Goal: Task Accomplishment & Management: Manage account settings

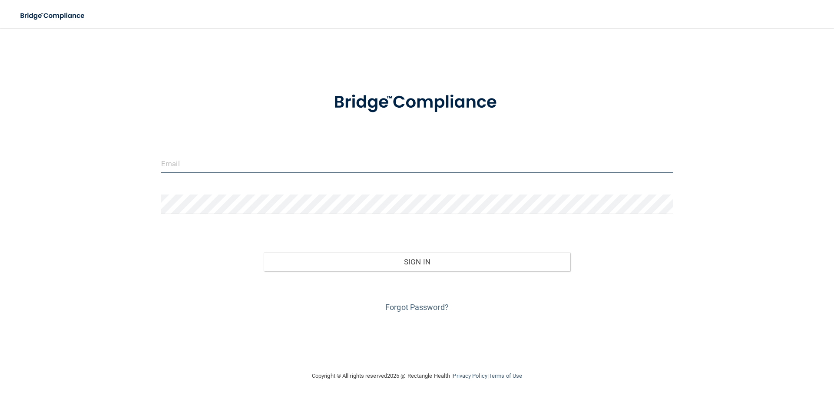
type input "[EMAIL_ADDRESS][DOMAIN_NAME]"
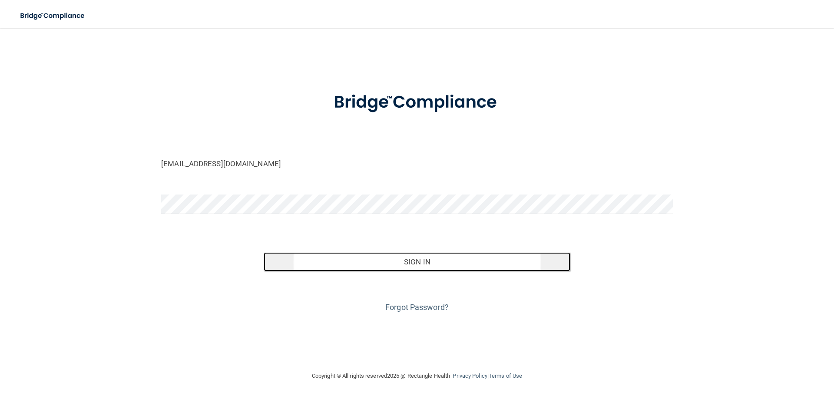
click at [424, 264] on button "Sign In" at bounding box center [417, 261] width 307 height 19
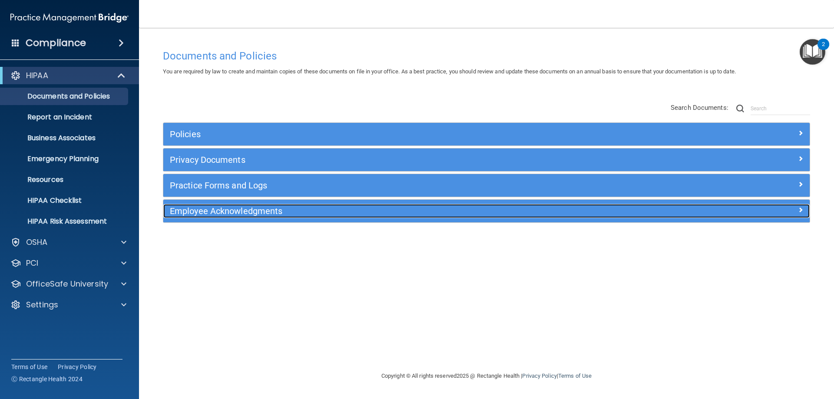
click at [203, 215] on h5 "Employee Acknowledgments" at bounding box center [406, 211] width 472 height 10
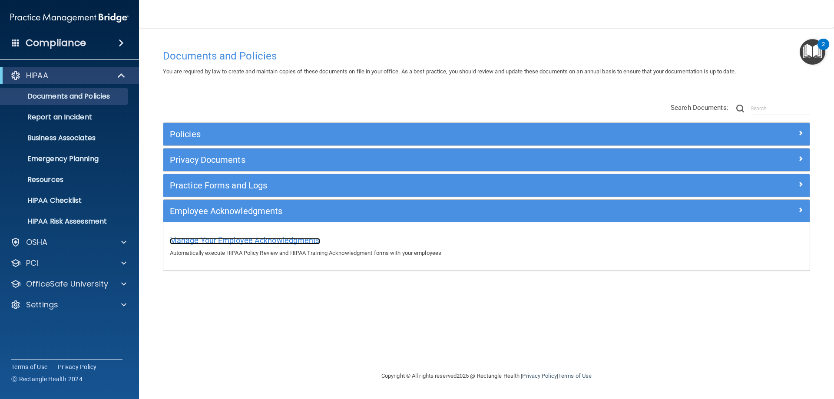
click at [224, 241] on span "Manage Your Employee Acknowledgments" at bounding box center [245, 240] width 150 height 9
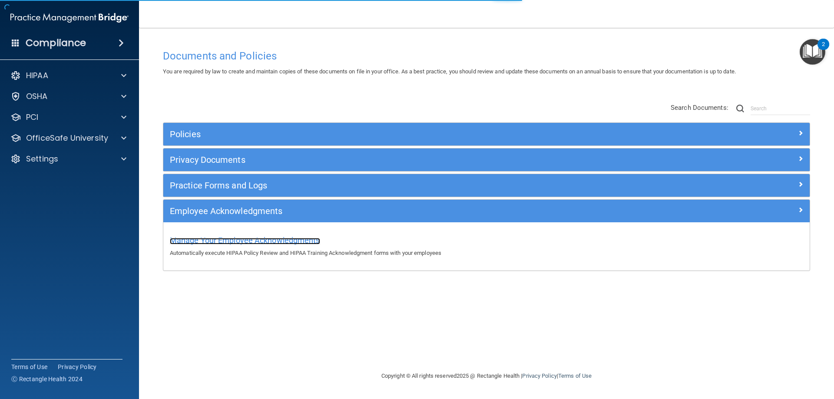
click at [254, 239] on span "Manage Your Employee Acknowledgments" at bounding box center [245, 240] width 150 height 9
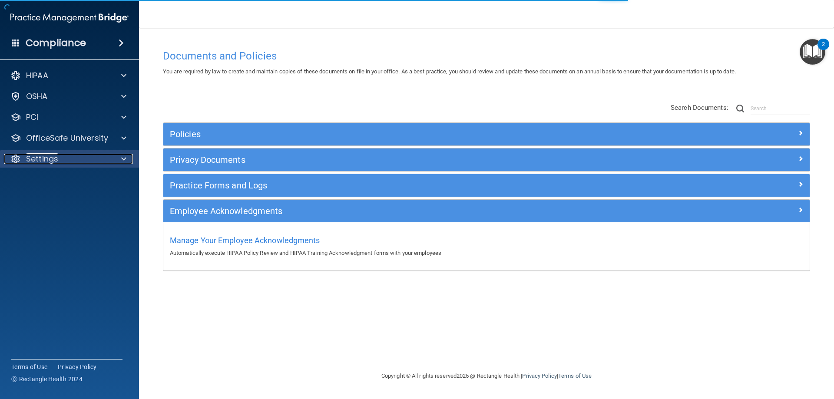
click at [68, 160] on div "Settings" at bounding box center [58, 159] width 108 height 10
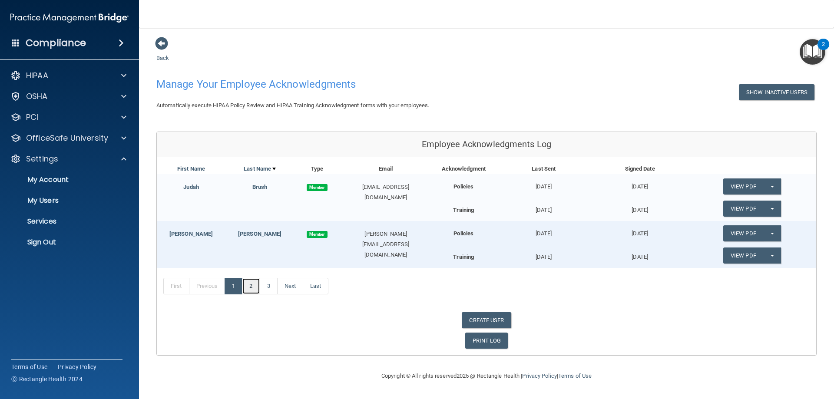
click at [251, 285] on link "2" at bounding box center [251, 286] width 18 height 17
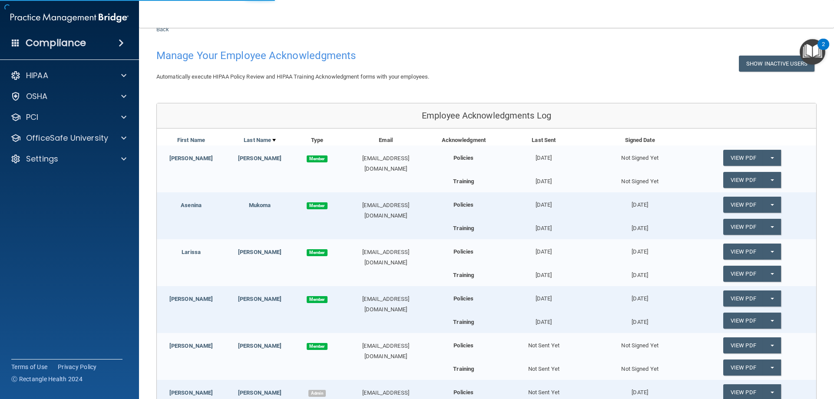
scroll to position [43, 0]
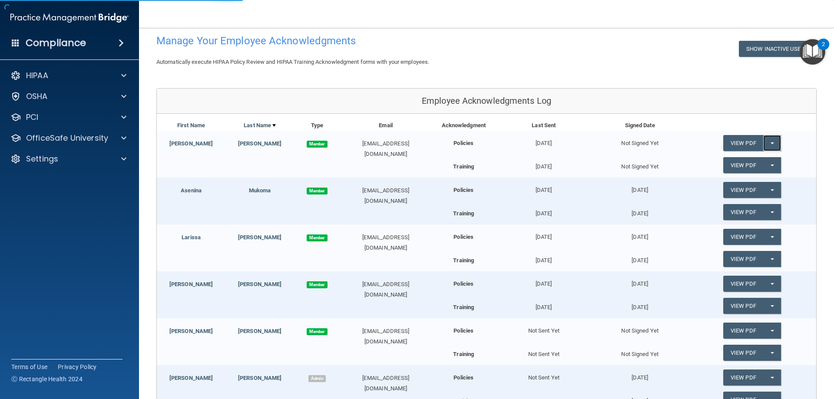
click at [765, 145] on button "Split button!" at bounding box center [772, 143] width 18 height 16
click at [757, 162] on link "Send Acknowledgment" at bounding box center [760, 160] width 75 height 13
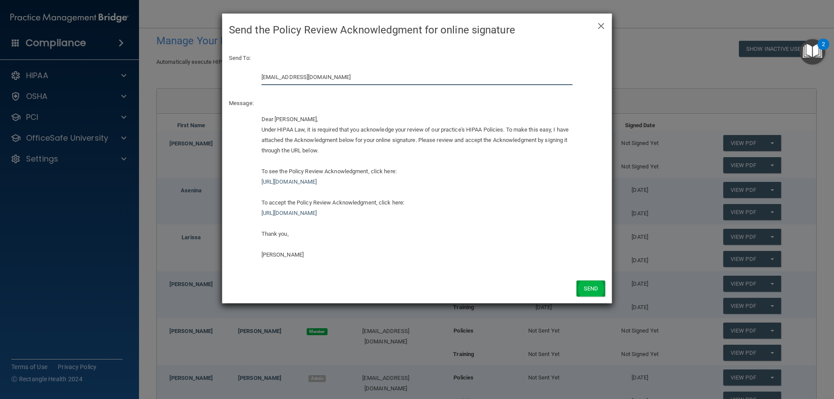
type input "[EMAIL_ADDRESS][DOMAIN_NAME]"
click at [589, 288] on button "Send" at bounding box center [590, 289] width 29 height 16
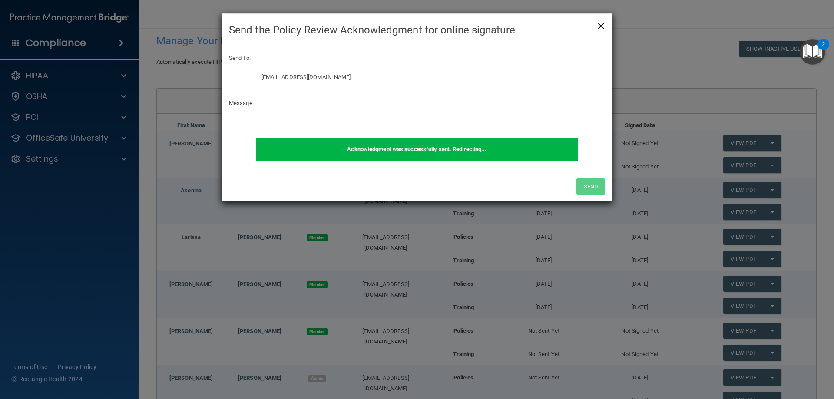
click at [603, 23] on span "×" at bounding box center [601, 24] width 8 height 17
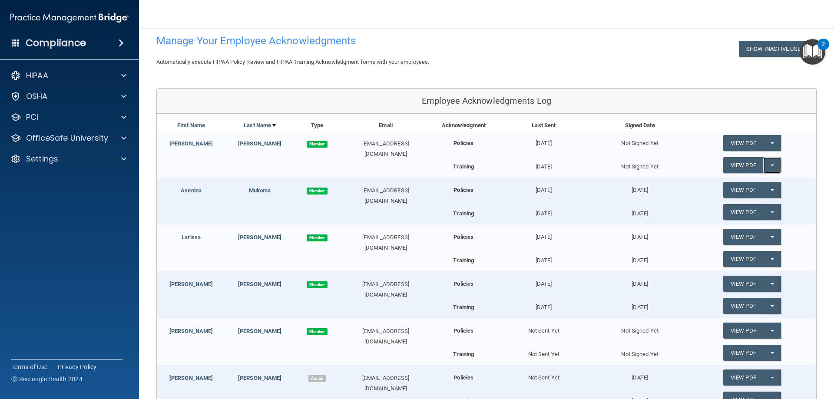
click at [766, 167] on button "Split button!" at bounding box center [772, 165] width 18 height 16
click at [751, 185] on link "Send Acknowledgment PDF" at bounding box center [766, 182] width 87 height 13
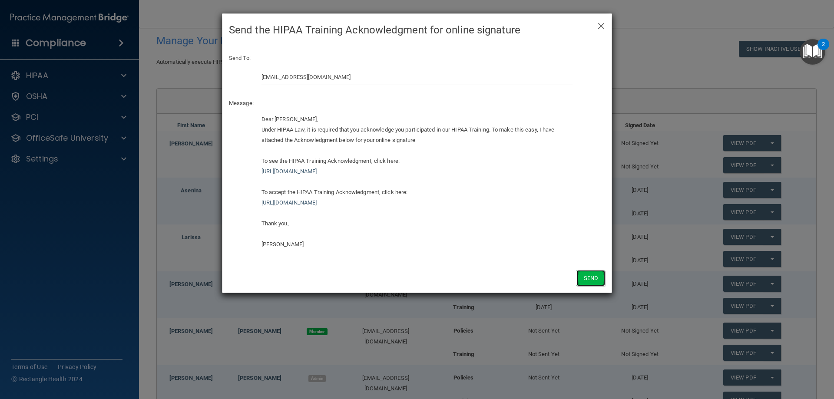
click at [592, 277] on button "Send" at bounding box center [590, 278] width 29 height 16
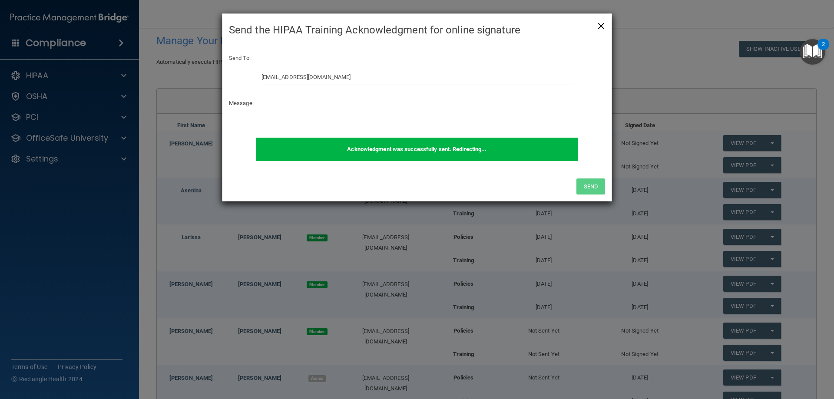
click at [600, 23] on span "×" at bounding box center [601, 24] width 8 height 17
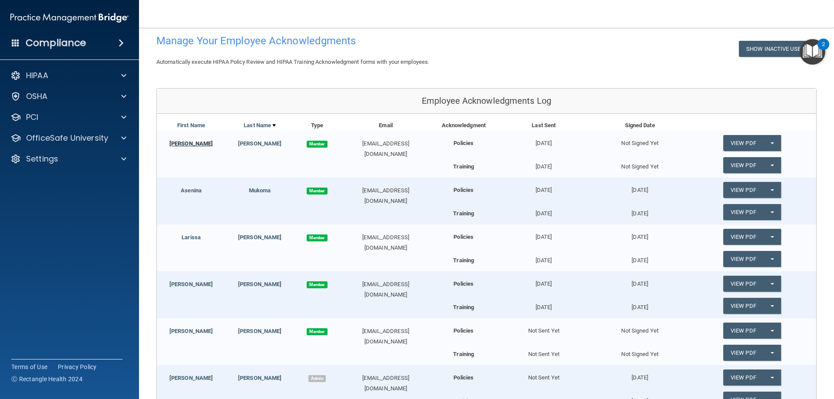
click at [191, 143] on link "Twila" at bounding box center [190, 143] width 43 height 7
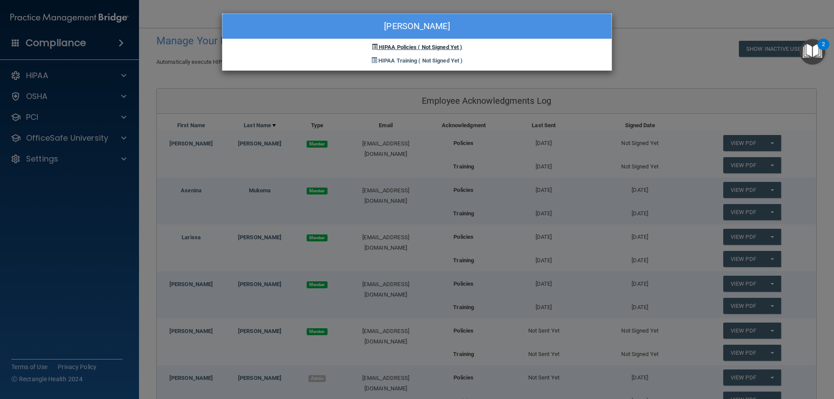
click at [397, 44] on span "HIPAA Policies" at bounding box center [398, 47] width 38 height 7
click at [385, 47] on span "HIPAA Policies" at bounding box center [398, 47] width 38 height 7
click at [119, 167] on div "Twila Meehan HIPAA Policies ( Not Signed Yet ) HIPAA Training ( Not Signed Yet )" at bounding box center [417, 199] width 834 height 399
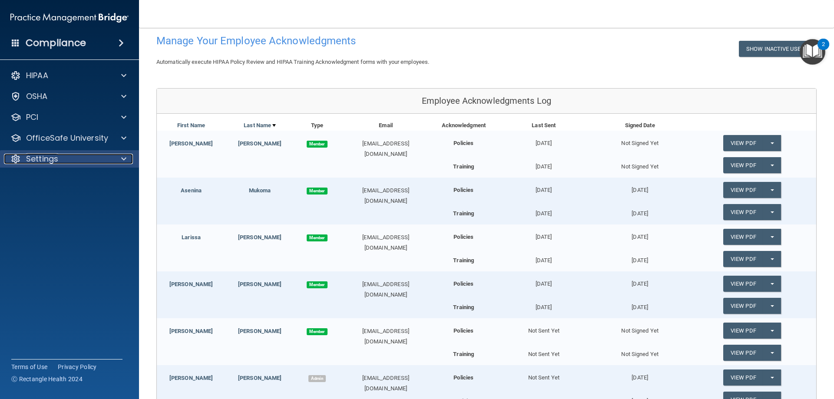
click at [62, 156] on div "Settings" at bounding box center [58, 159] width 108 height 10
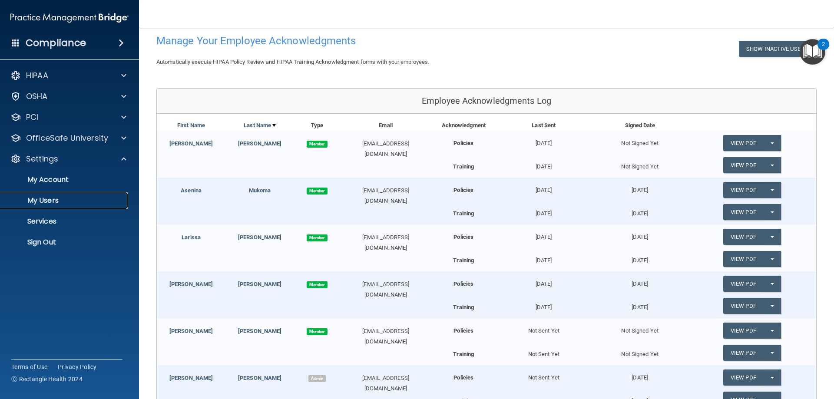
click at [49, 200] on p "My Users" at bounding box center [65, 200] width 119 height 9
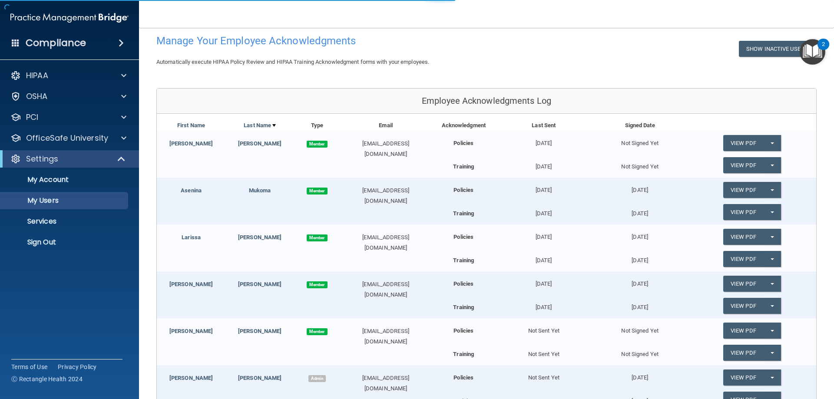
select select "20"
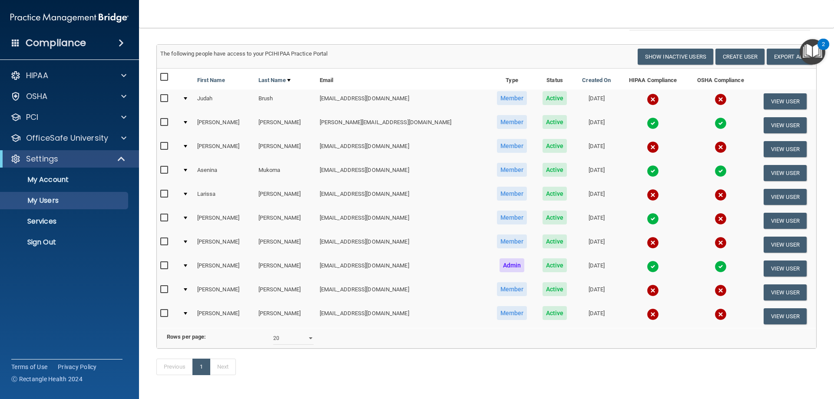
click at [163, 97] on input "checkbox" at bounding box center [165, 98] width 10 height 7
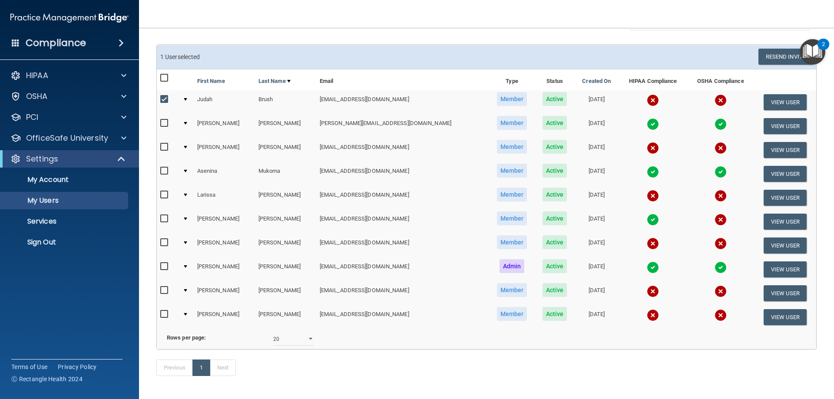
click at [187, 99] on div at bounding box center [185, 99] width 3 height 3
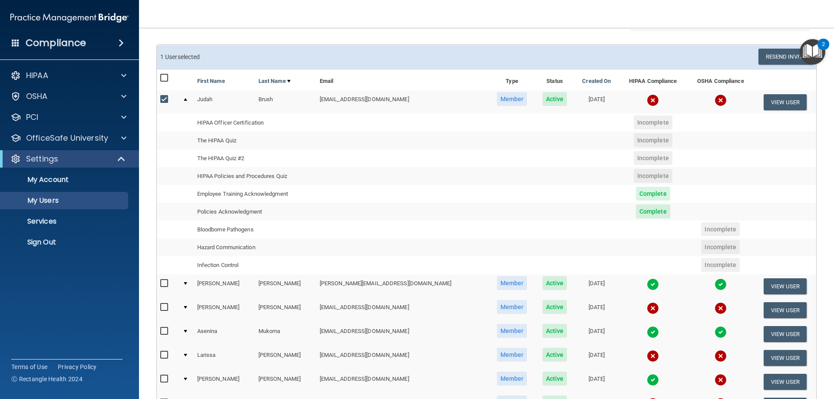
click at [166, 99] on input "checkbox" at bounding box center [165, 99] width 10 height 7
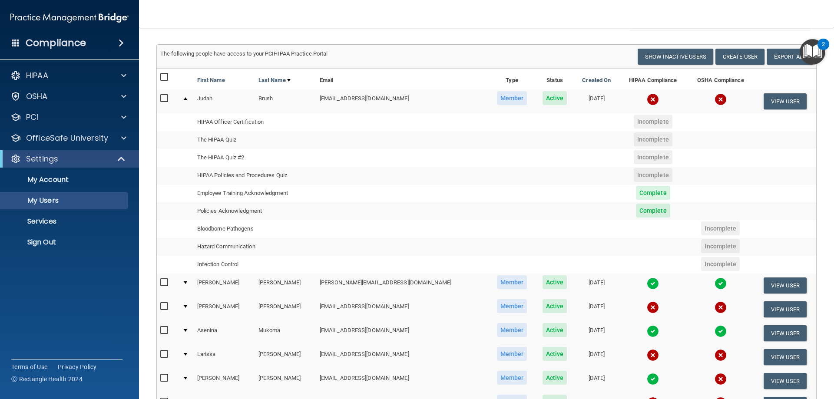
click at [574, 147] on td at bounding box center [596, 140] width 44 height 18
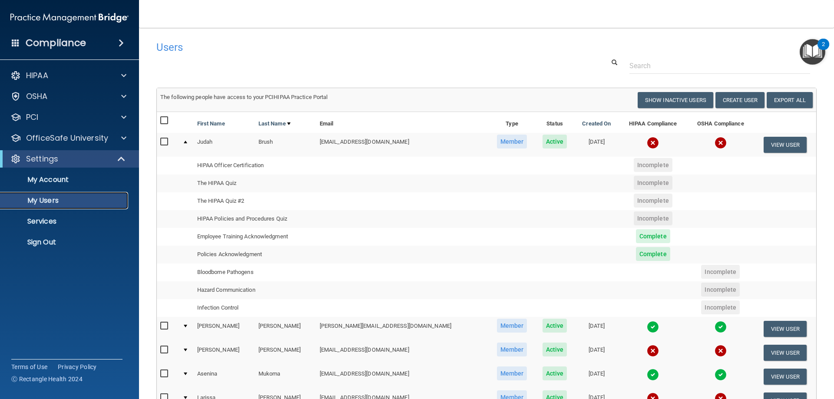
click at [48, 195] on link "My Users" at bounding box center [59, 200] width 137 height 17
click at [164, 143] on input "checkbox" at bounding box center [165, 142] width 10 height 7
checkbox input "true"
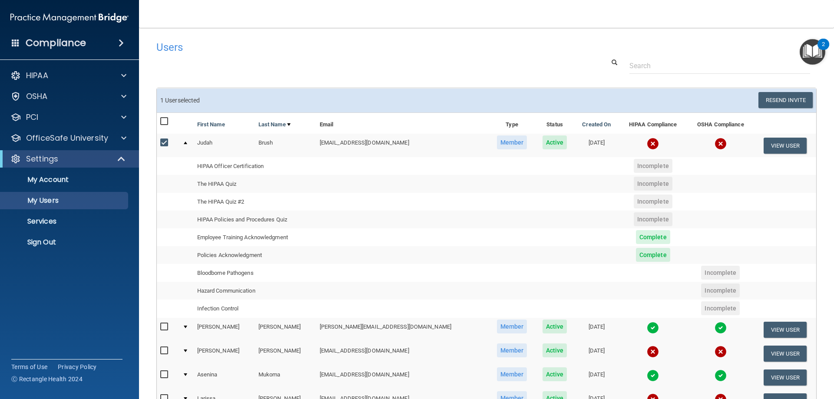
click at [497, 143] on span "Member" at bounding box center [512, 143] width 30 height 14
click at [411, 144] on td "[EMAIL_ADDRESS][DOMAIN_NAME]" at bounding box center [402, 145] width 172 height 23
click at [301, 143] on td "Brush" at bounding box center [285, 145] width 61 height 23
click at [235, 140] on td "Judah" at bounding box center [224, 145] width 61 height 23
click at [754, 214] on td at bounding box center [785, 220] width 62 height 18
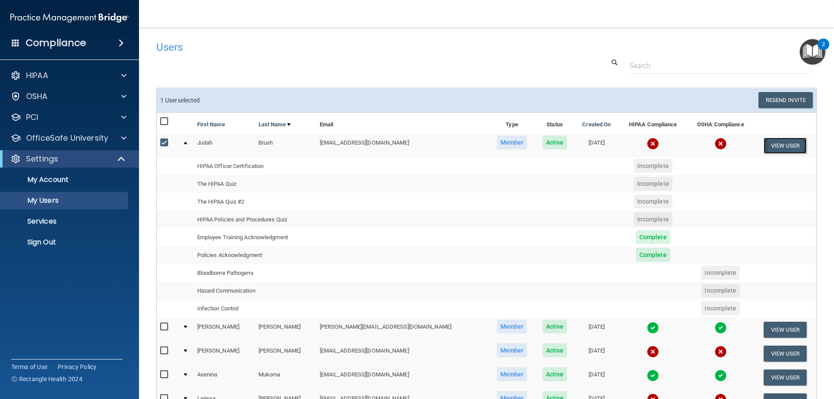
click at [774, 151] on button "View User" at bounding box center [785, 146] width 43 height 16
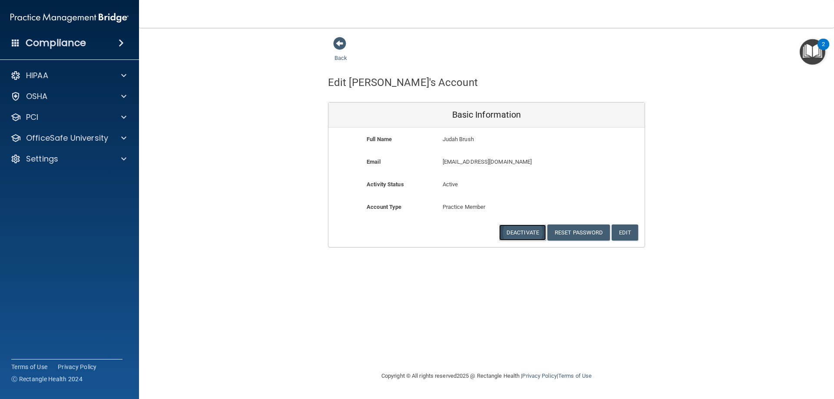
click at [521, 231] on button "Deactivate" at bounding box center [522, 233] width 47 height 16
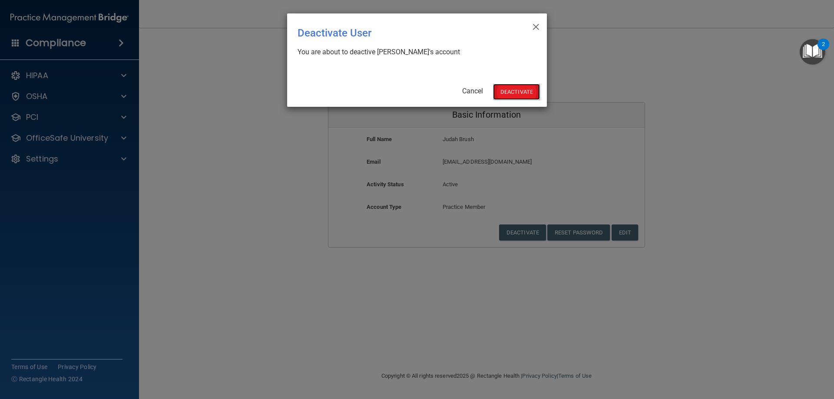
click at [521, 90] on button "Deactivate" at bounding box center [516, 92] width 47 height 16
